Goal: Find contact information: Find contact information

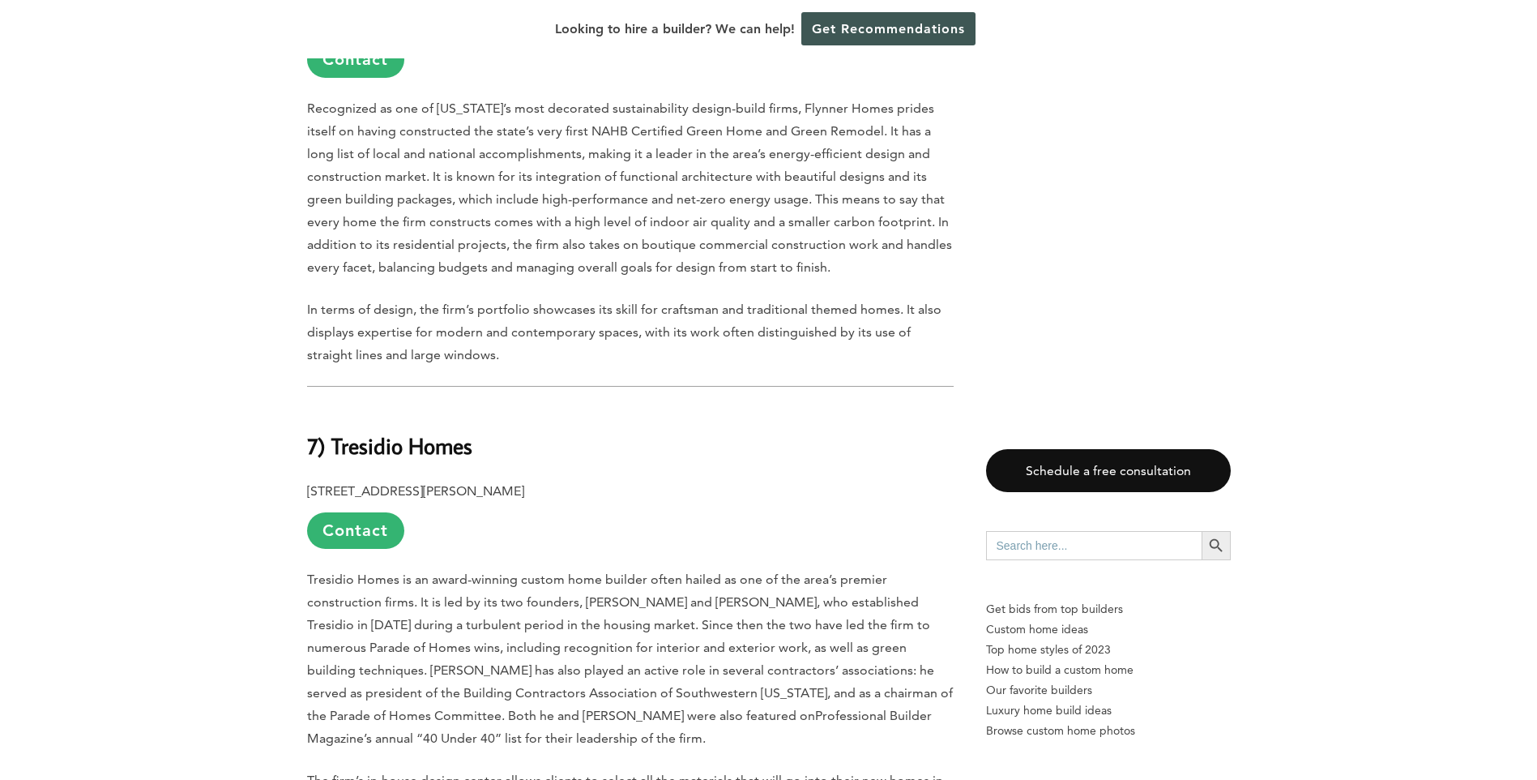
scroll to position [5024, 0]
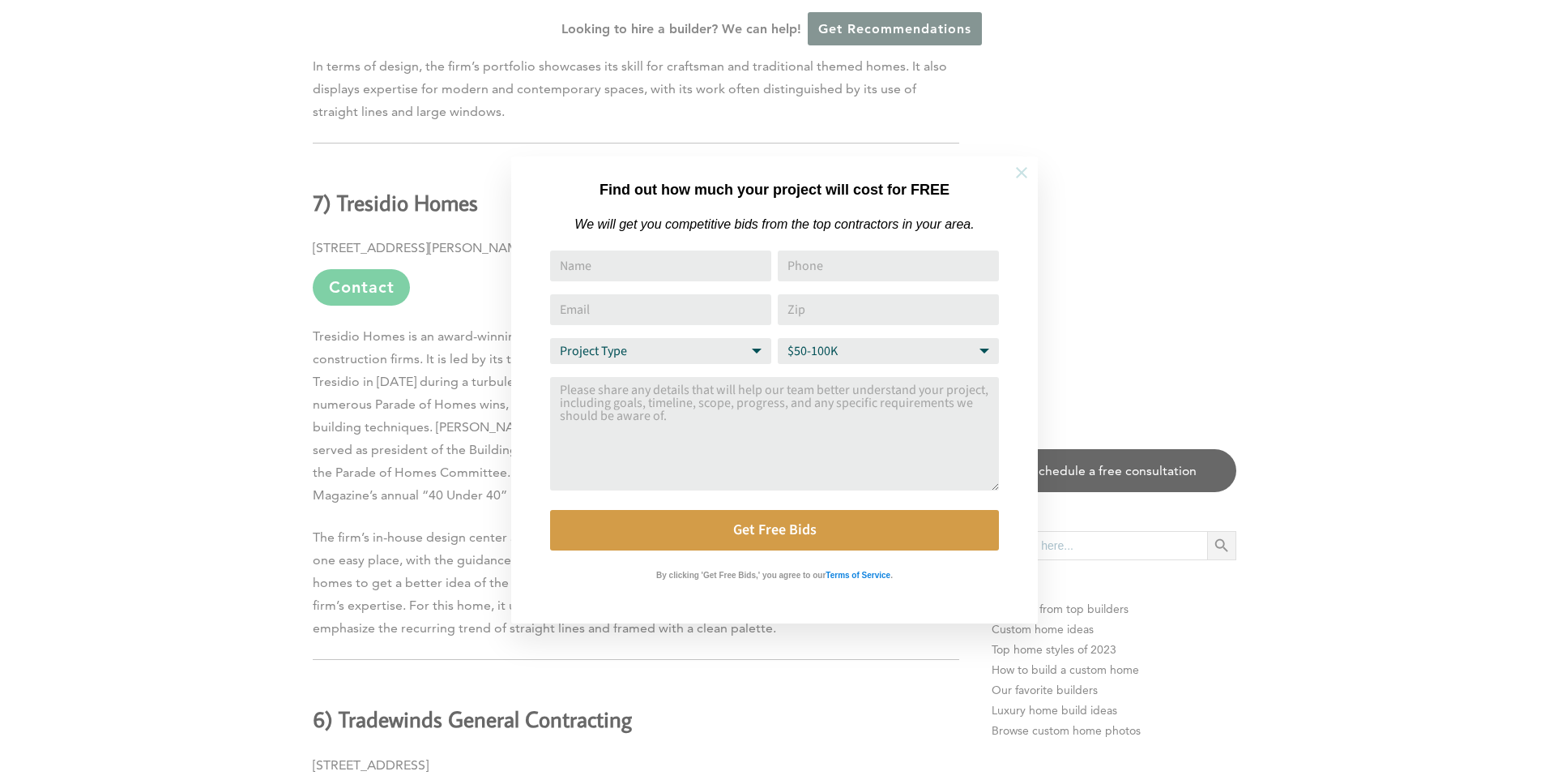
click at [1014, 179] on icon at bounding box center [1022, 173] width 18 height 18
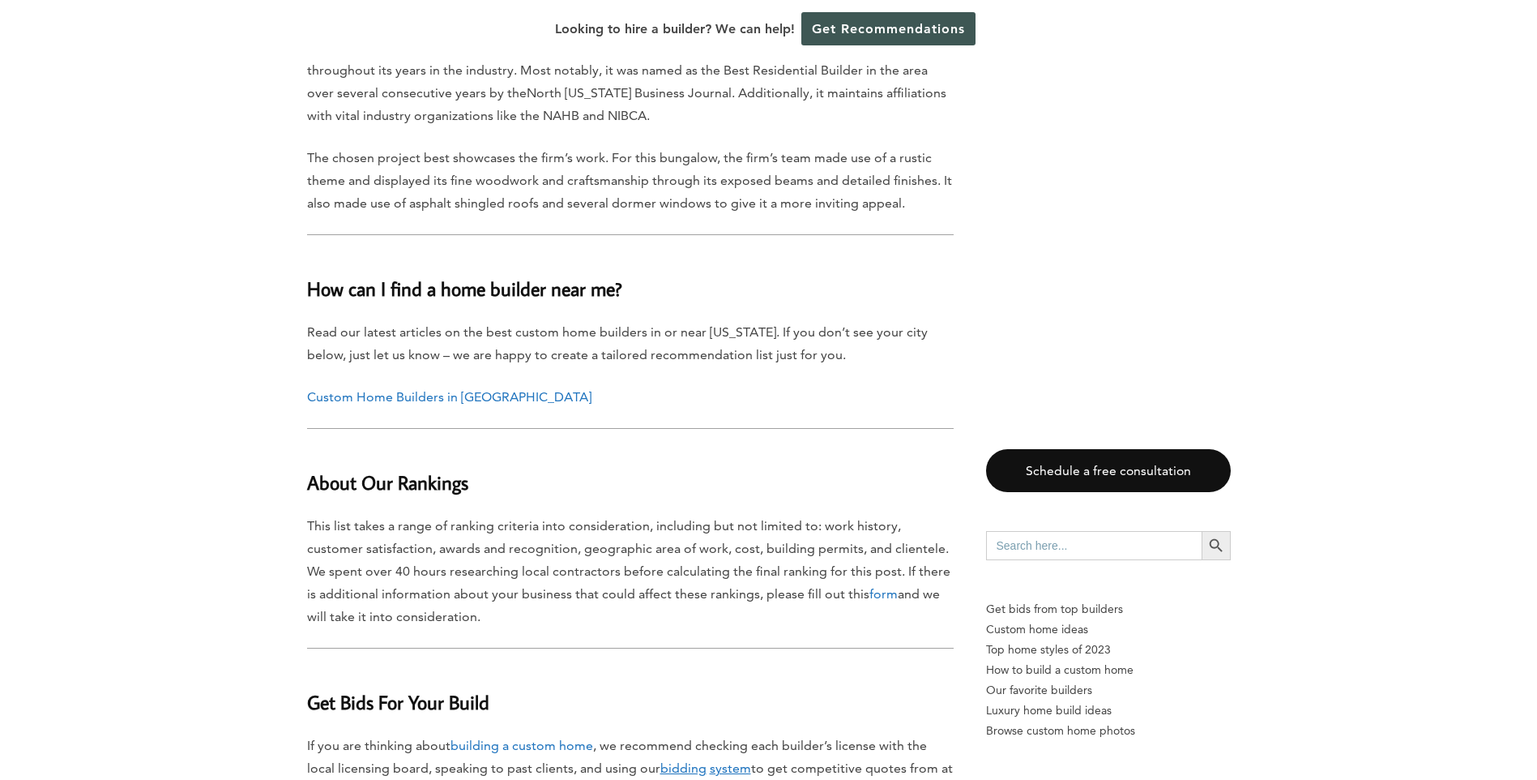
scroll to position [8590, 0]
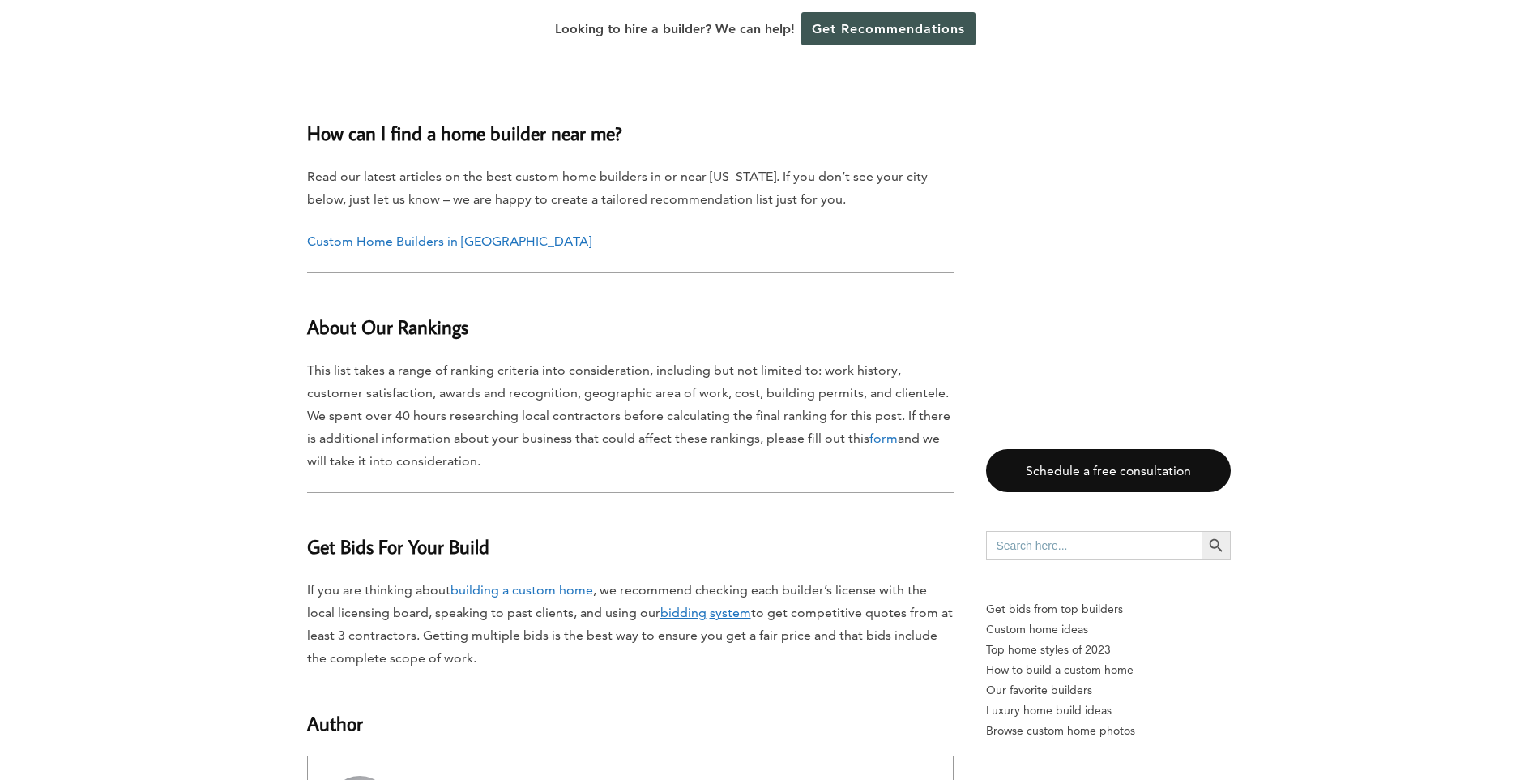
click at [426, 233] on link "Custom Home Builders in [GEOGRAPHIC_DATA]" at bounding box center [449, 240] width 284 height 15
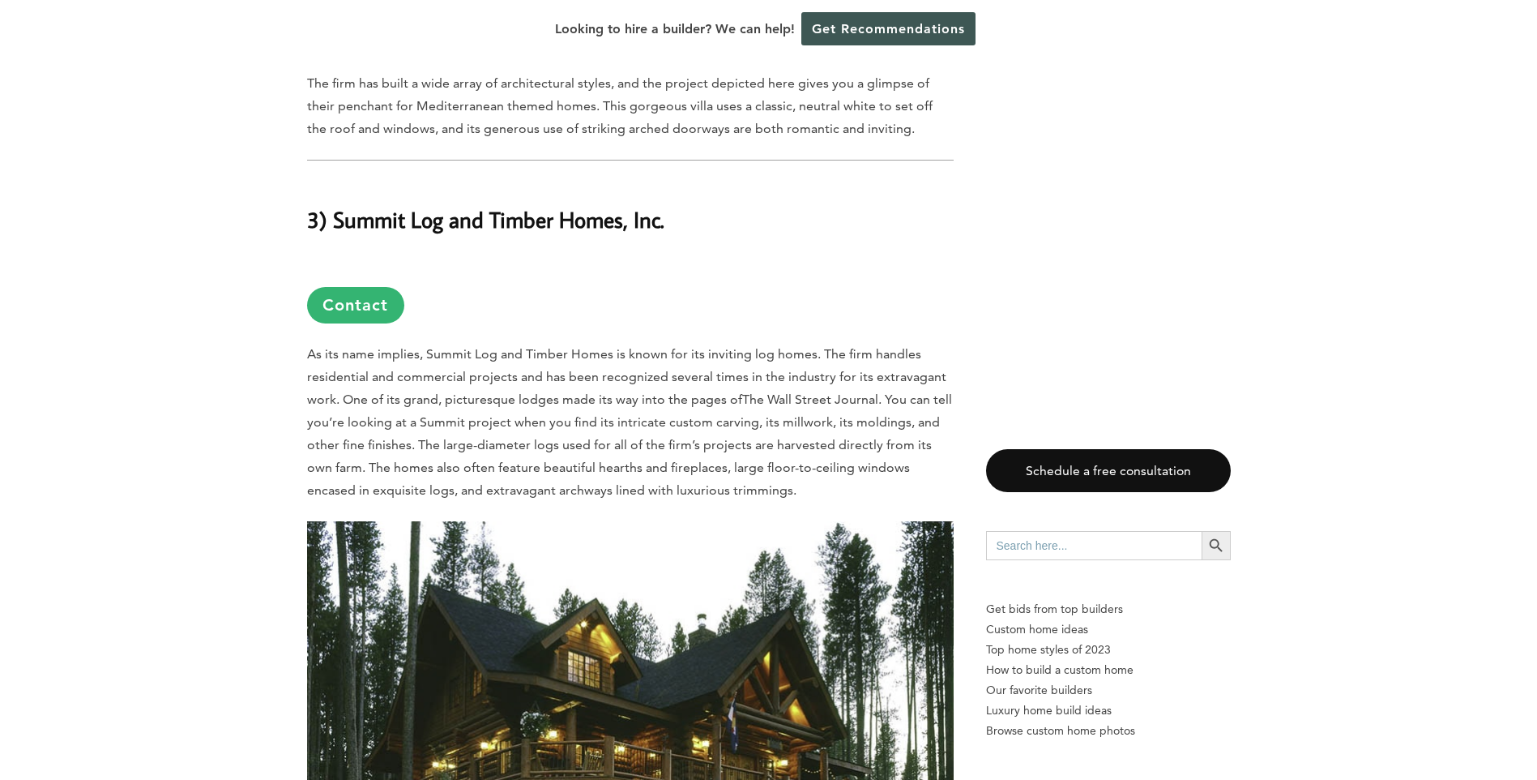
scroll to position [9157, 0]
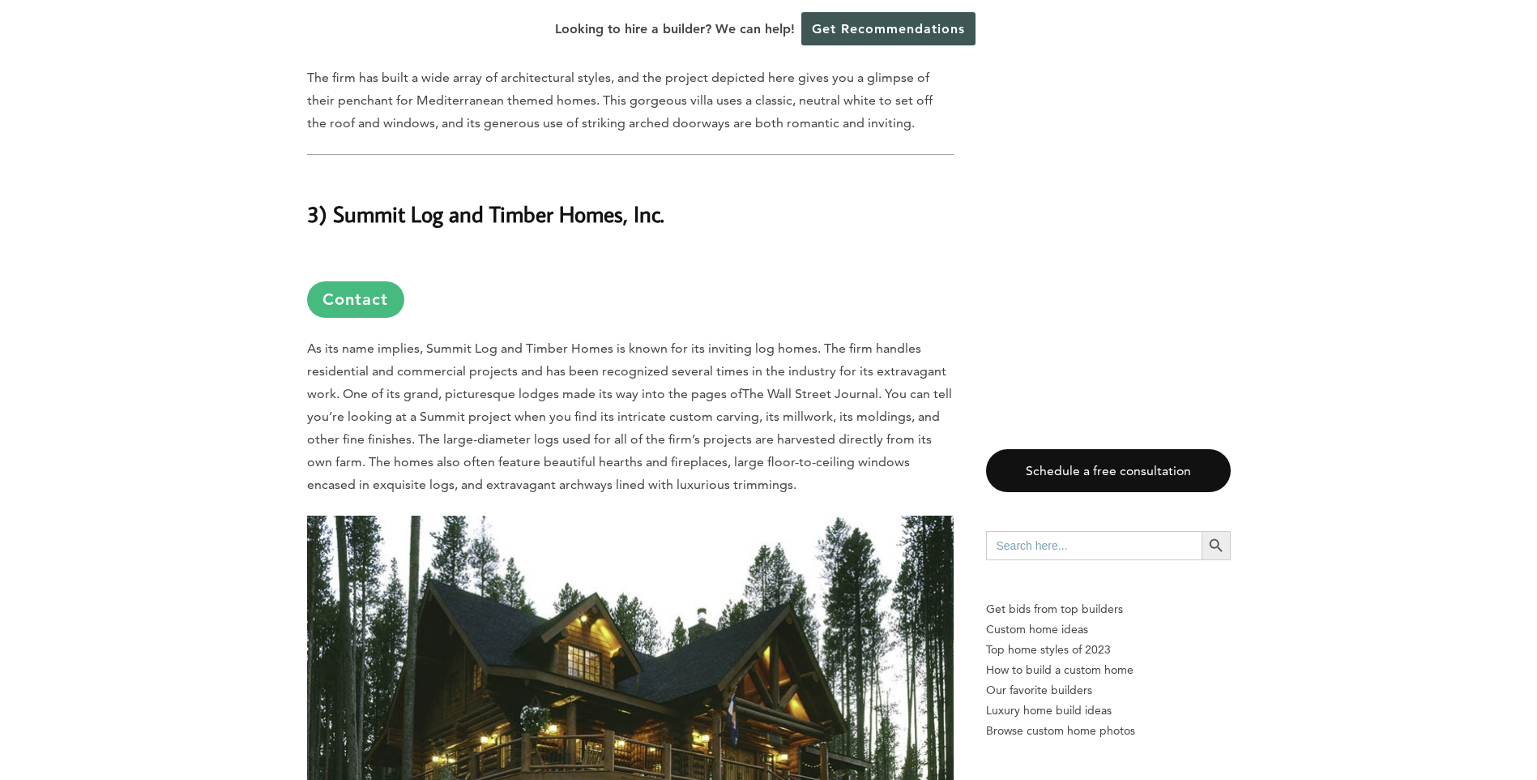
click at [374, 281] on link "Contact" at bounding box center [355, 299] width 97 height 36
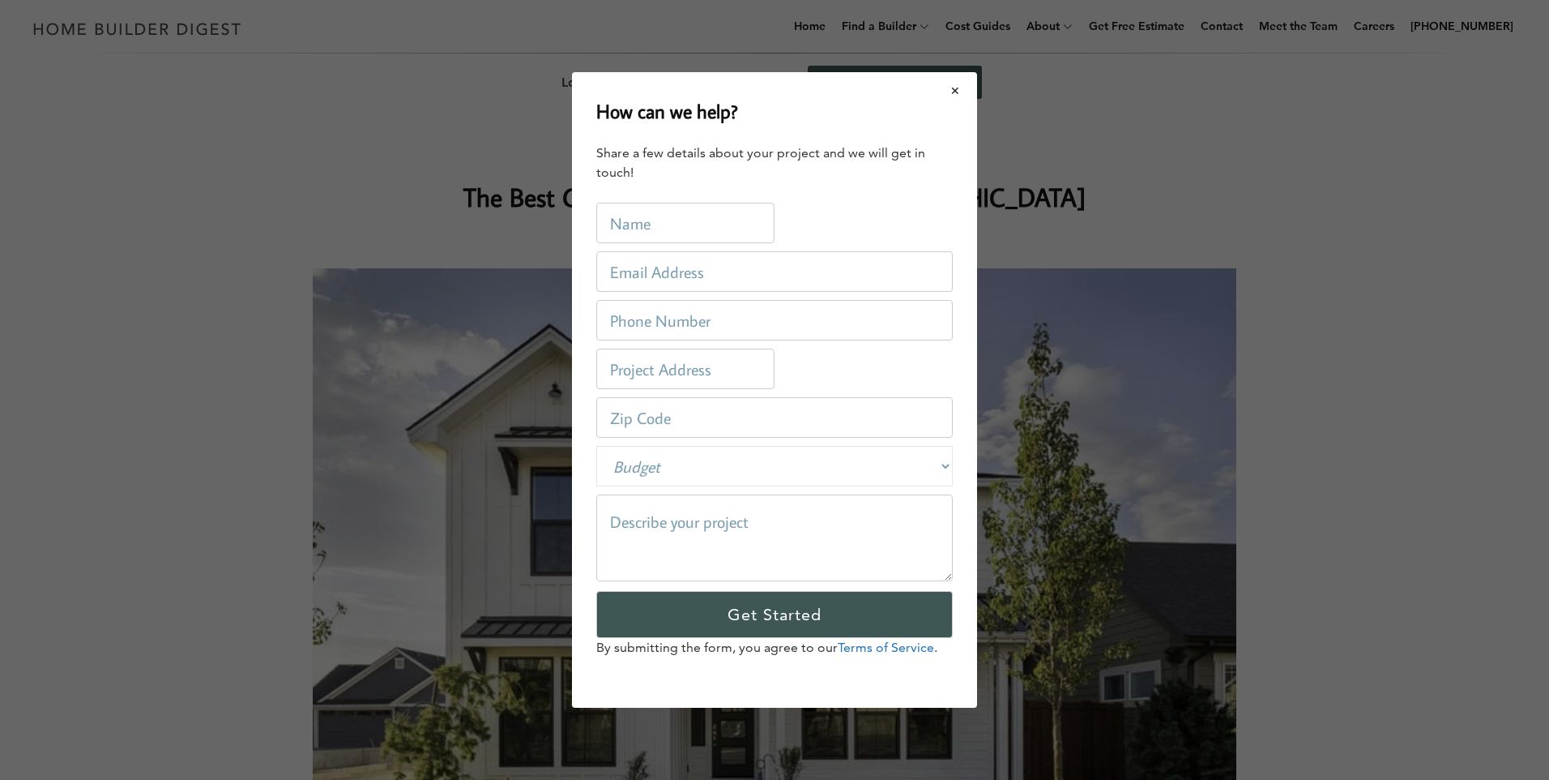
click at [943, 96] on button "Close modal" at bounding box center [955, 91] width 43 height 34
